Goal: Task Accomplishment & Management: Manage account settings

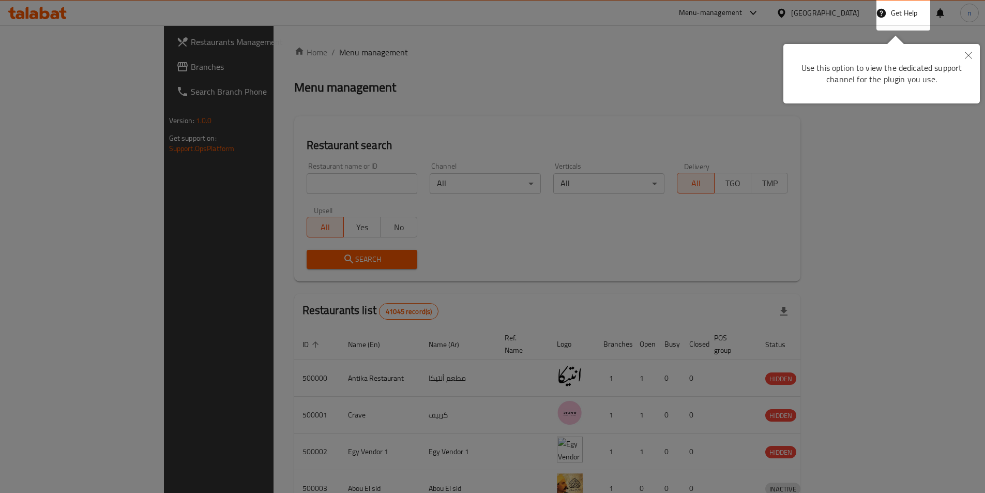
click at [970, 54] on icon "Close" at bounding box center [968, 55] width 7 height 7
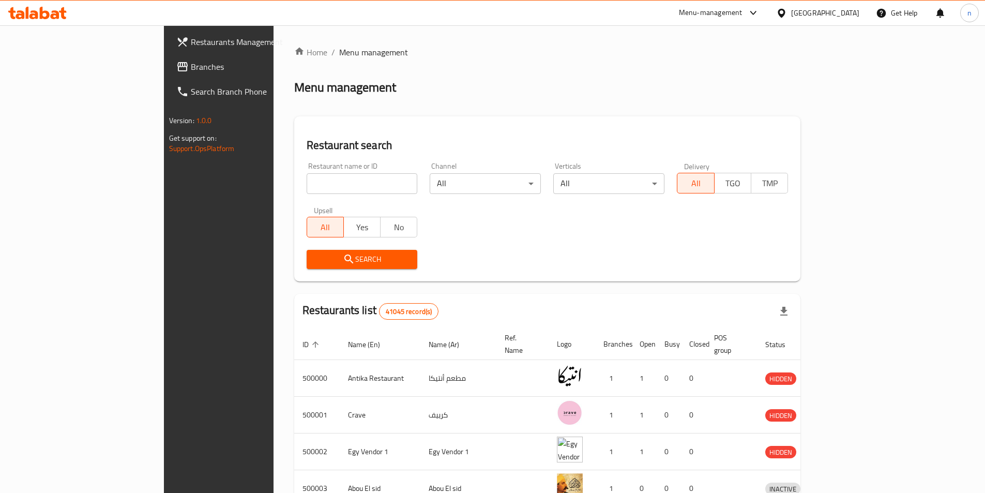
click at [791, 12] on div at bounding box center [783, 12] width 15 height 11
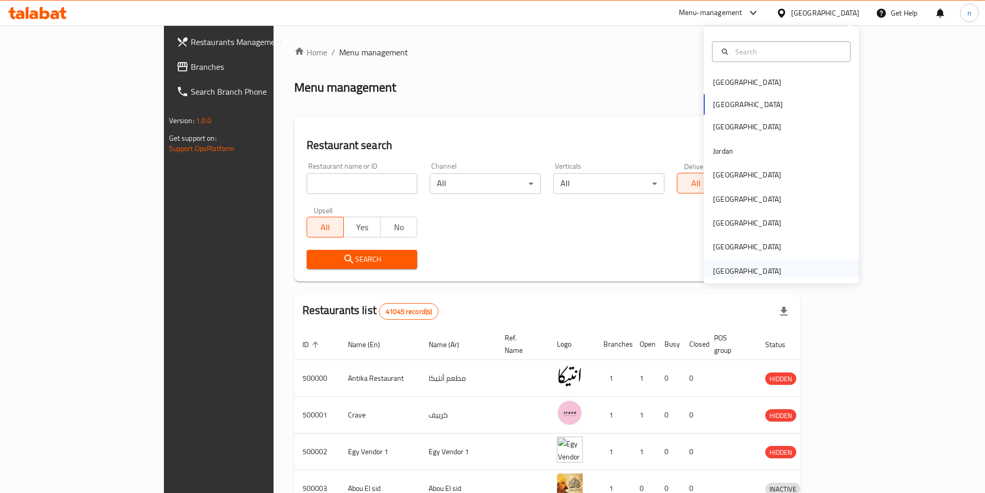
click at [764, 266] on div "[GEOGRAPHIC_DATA]" at bounding box center [747, 270] width 68 height 11
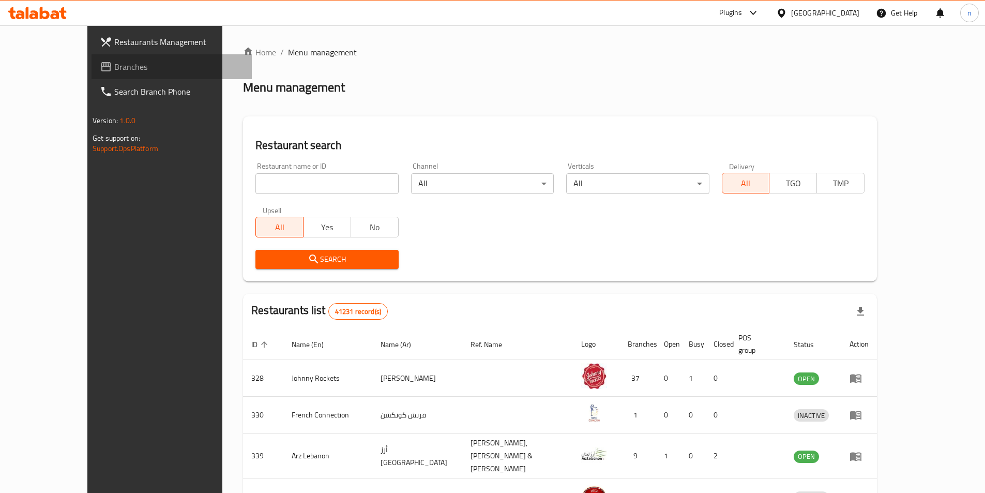
click at [92, 56] on link "Branches" at bounding box center [172, 66] width 160 height 25
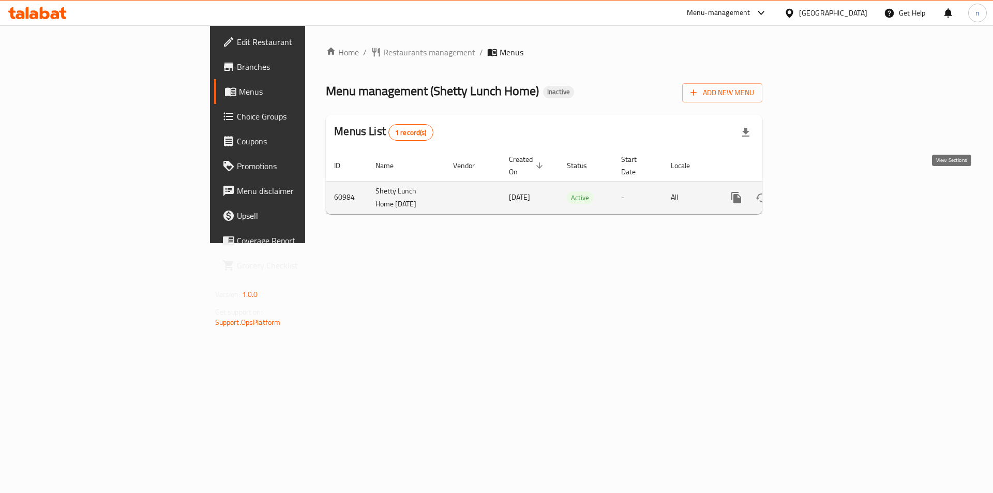
click at [823, 192] on link "enhanced table" at bounding box center [810, 197] width 25 height 25
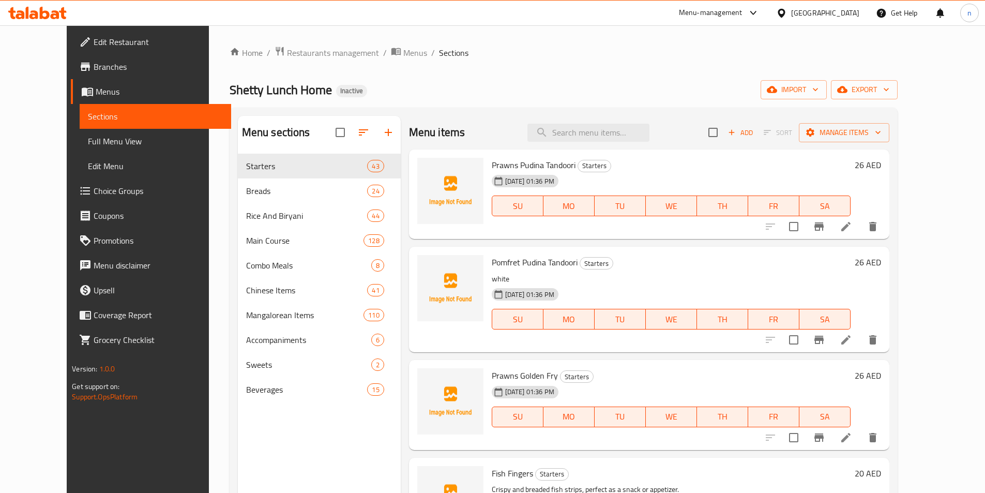
click at [94, 40] on span "Edit Restaurant" at bounding box center [158, 42] width 129 height 12
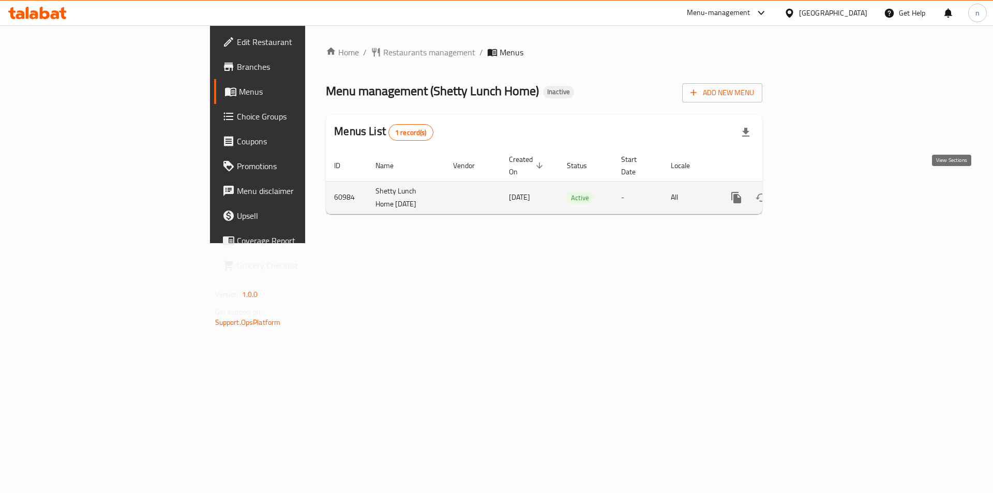
click at [817, 191] on icon "enhanced table" at bounding box center [811, 197] width 12 height 12
